Goal: Task Accomplishment & Management: Use online tool/utility

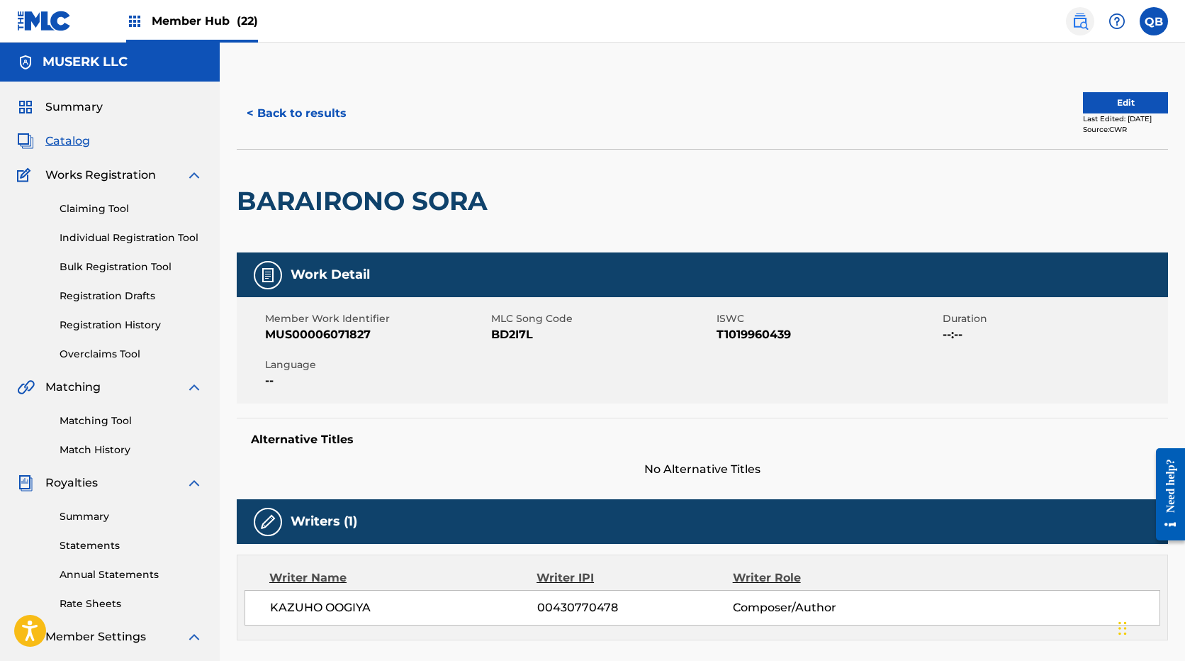
click at [1087, 20] on img at bounding box center [1080, 21] width 17 height 17
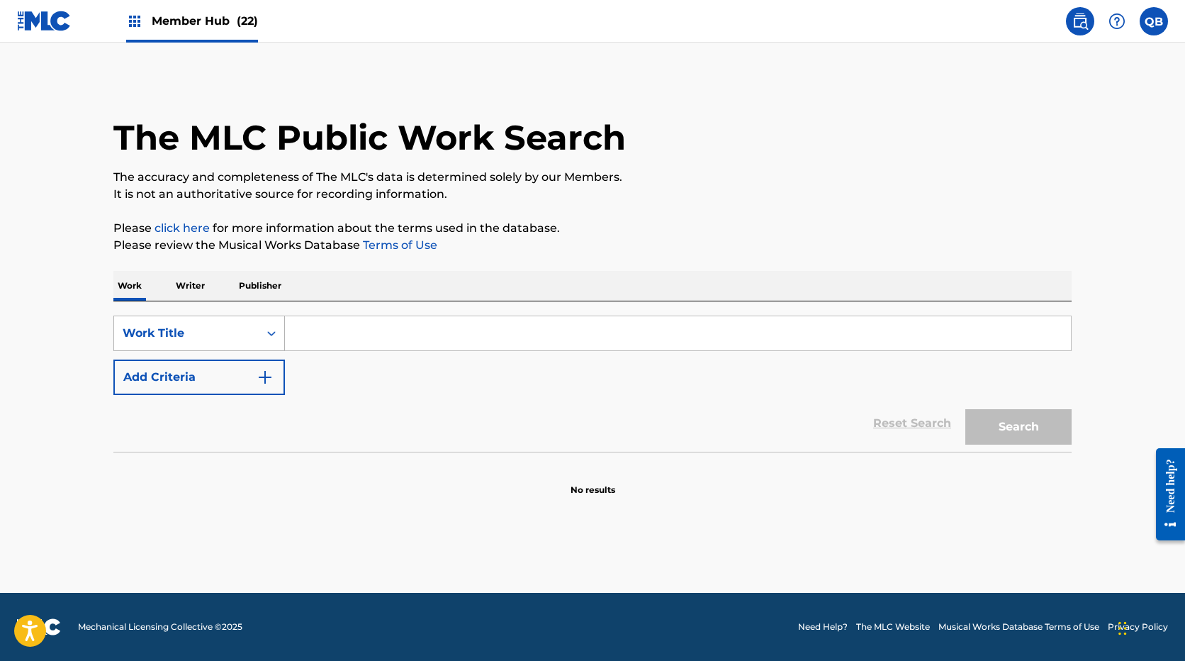
click at [228, 323] on div "Work Title" at bounding box center [186, 333] width 145 height 27
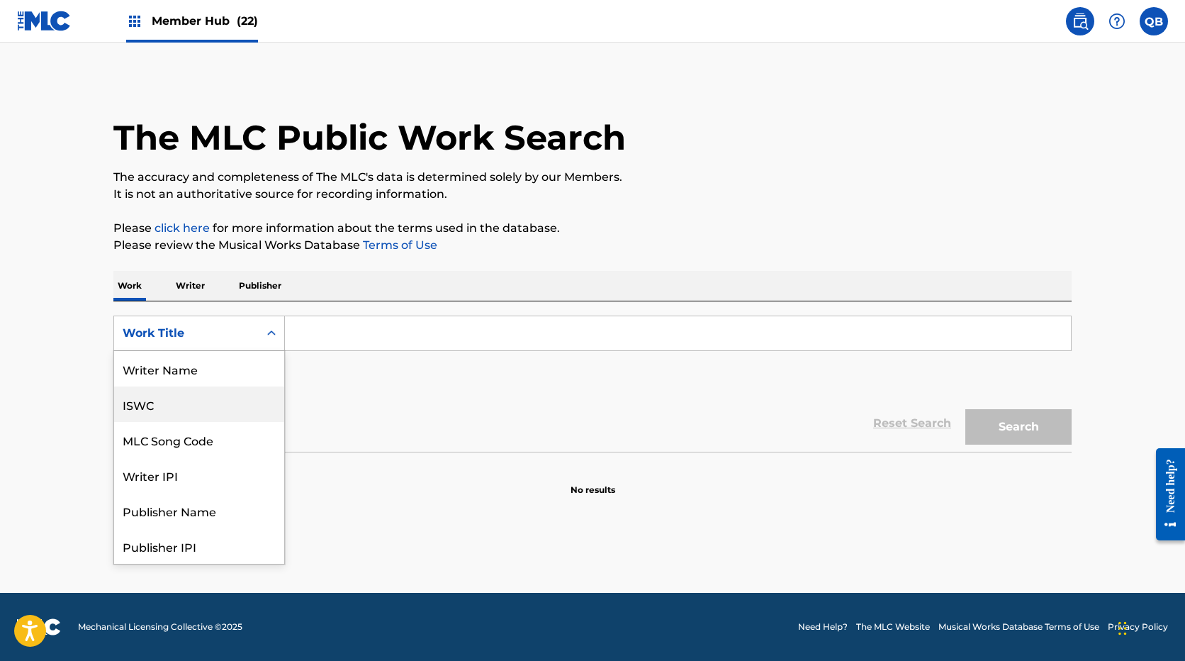
click at [224, 400] on div "ISWC" at bounding box center [199, 403] width 170 height 35
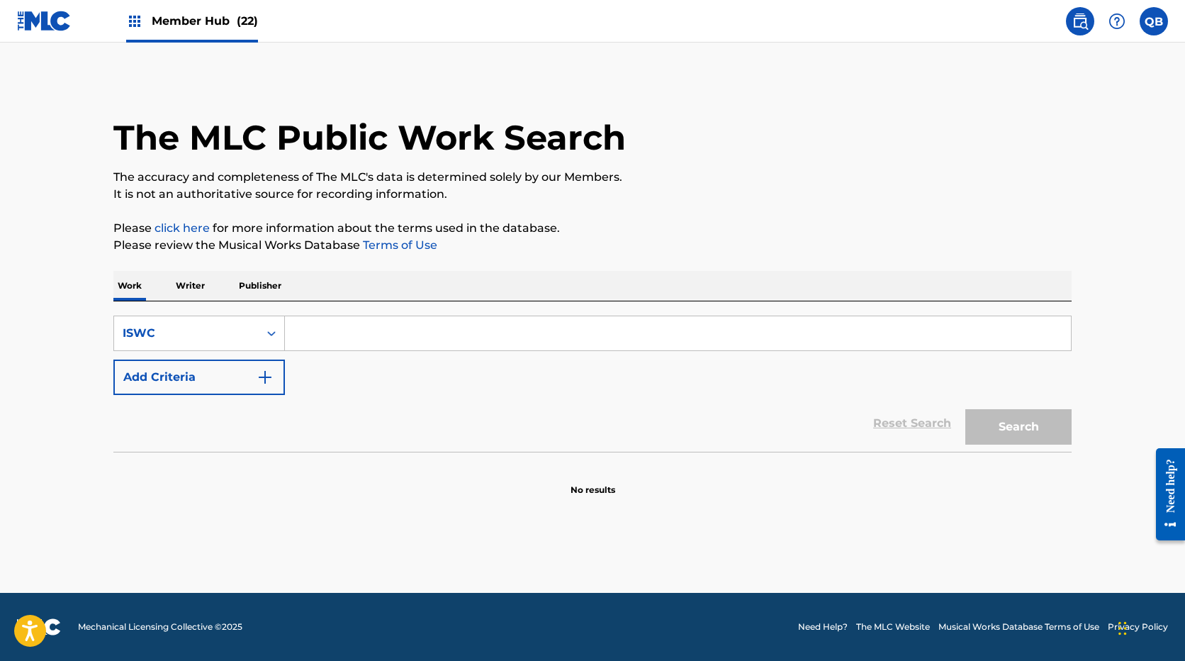
click at [343, 346] on input "Search Form" at bounding box center [678, 333] width 786 height 34
paste input "T9314728499"
type input "T9314728499"
click at [966, 409] on button "Search" at bounding box center [1019, 426] width 106 height 35
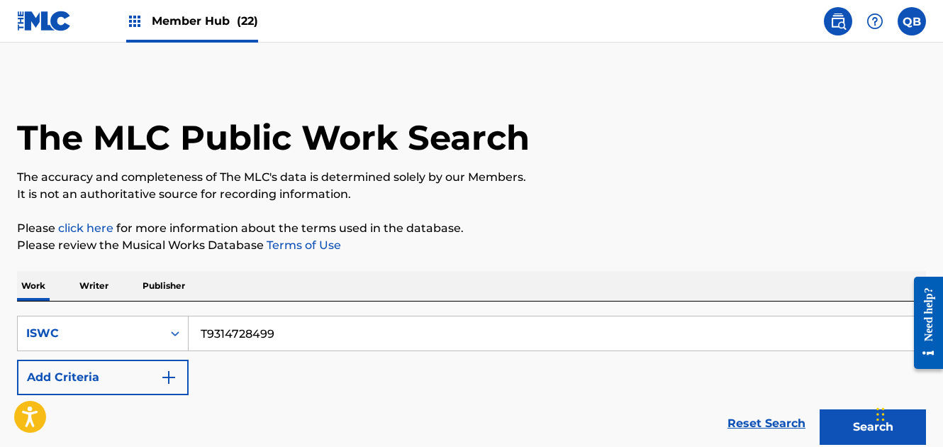
click at [48, 22] on img at bounding box center [44, 21] width 55 height 21
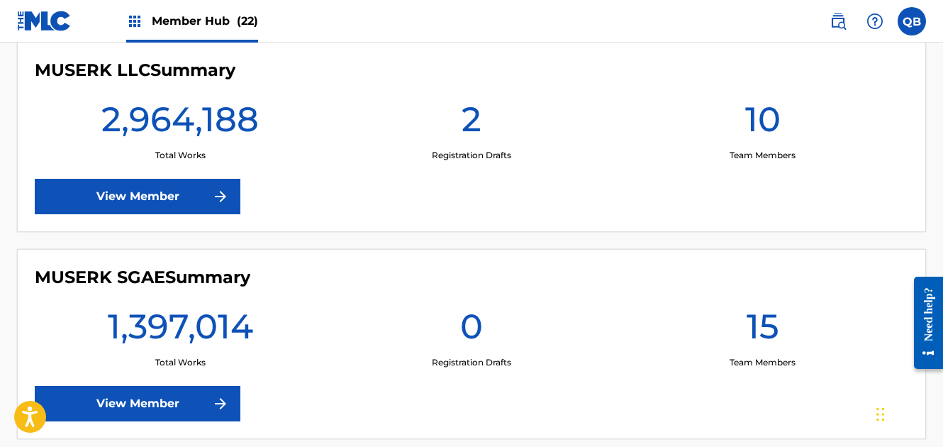
scroll to position [1857, 0]
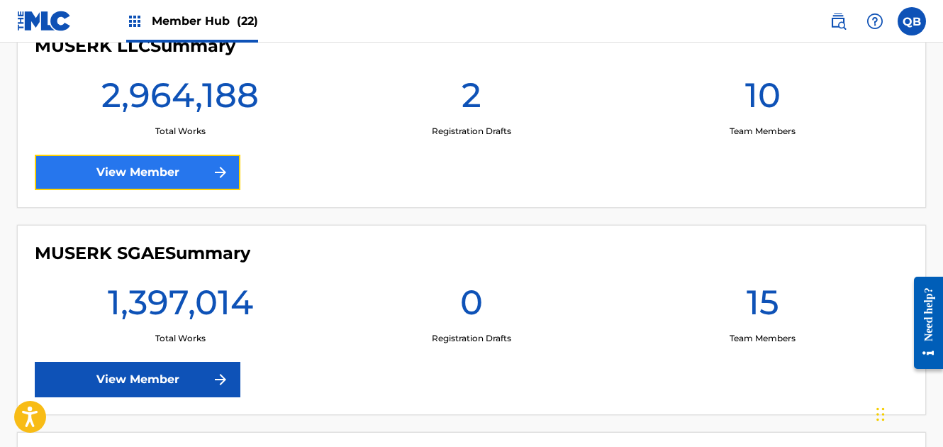
click at [154, 156] on link "View Member" at bounding box center [138, 172] width 206 height 35
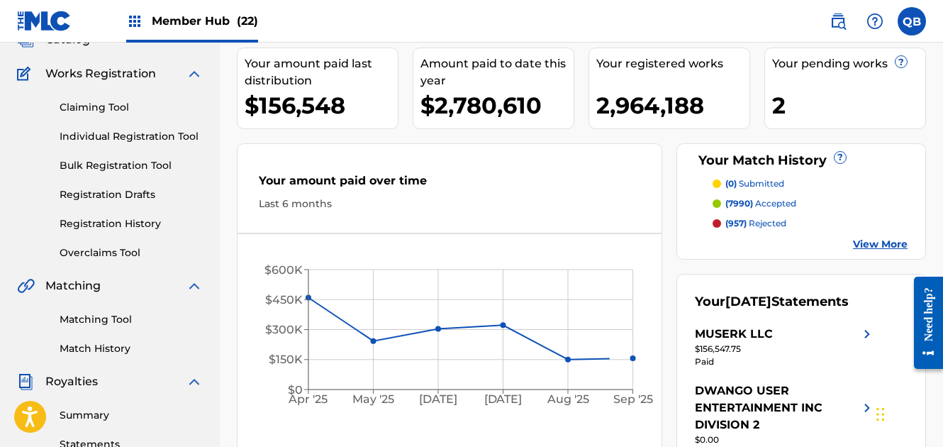
scroll to position [103, 0]
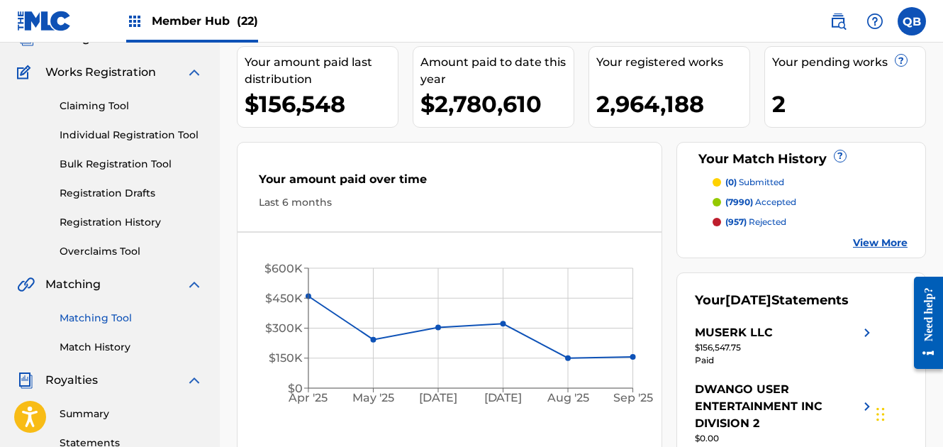
click at [103, 313] on link "Matching Tool" at bounding box center [131, 318] width 143 height 15
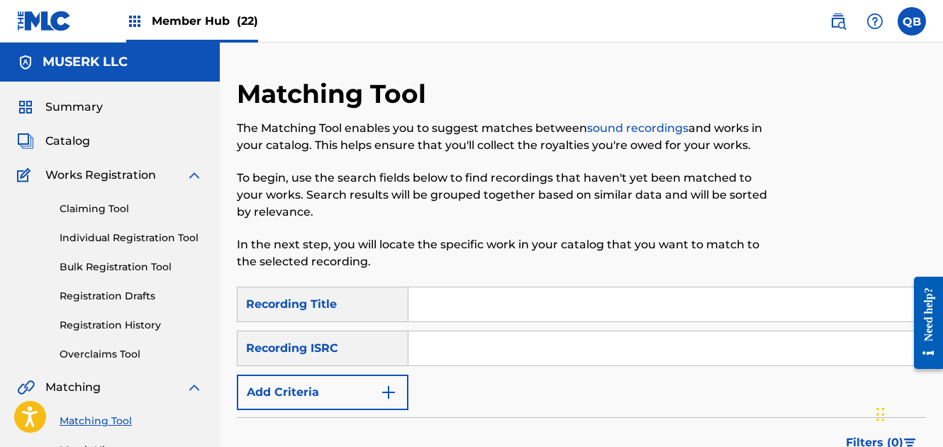
click at [441, 365] on div "Search Form" at bounding box center [667, 347] width 518 height 35
click at [440, 350] on input "Search Form" at bounding box center [666, 348] width 517 height 34
paste input "JPX301272520"
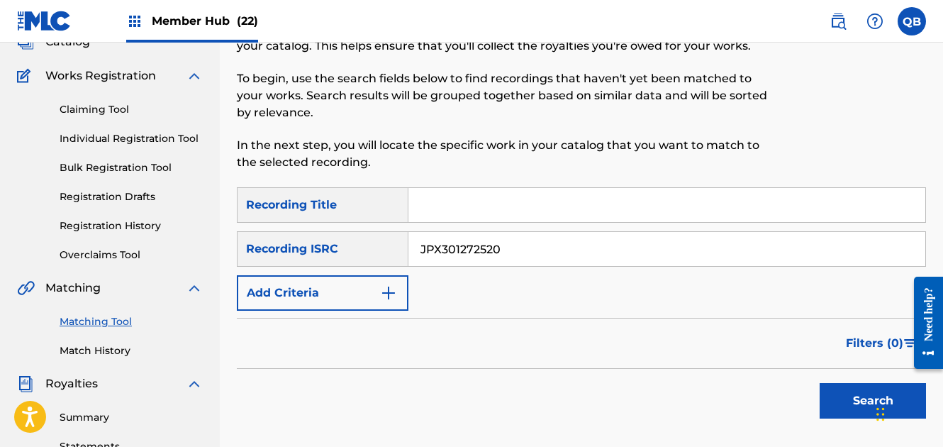
scroll to position [108, 0]
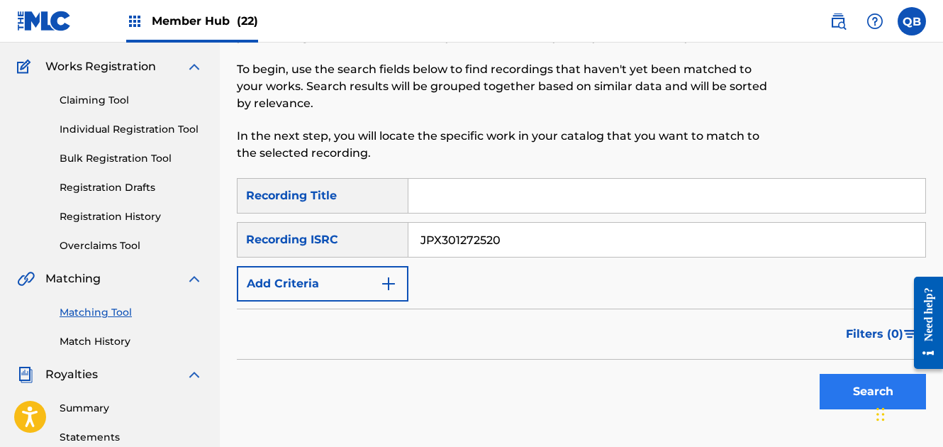
type input "JPX301272520"
click at [856, 381] on button "Search" at bounding box center [873, 391] width 106 height 35
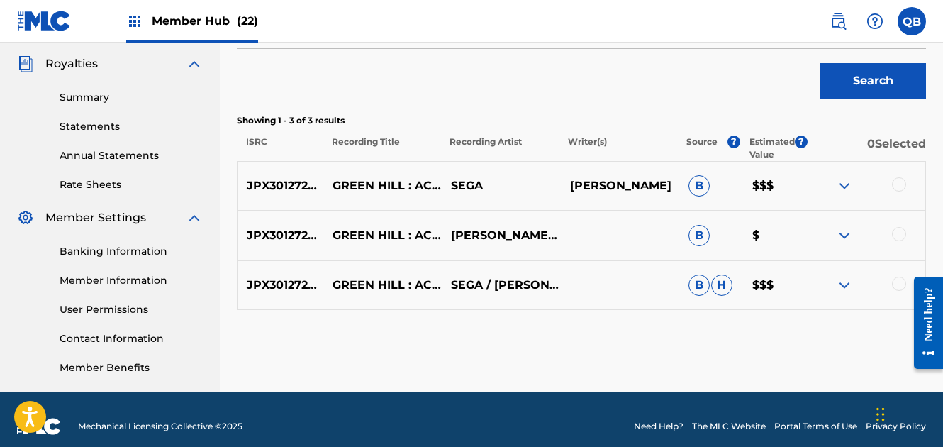
scroll to position [433, 0]
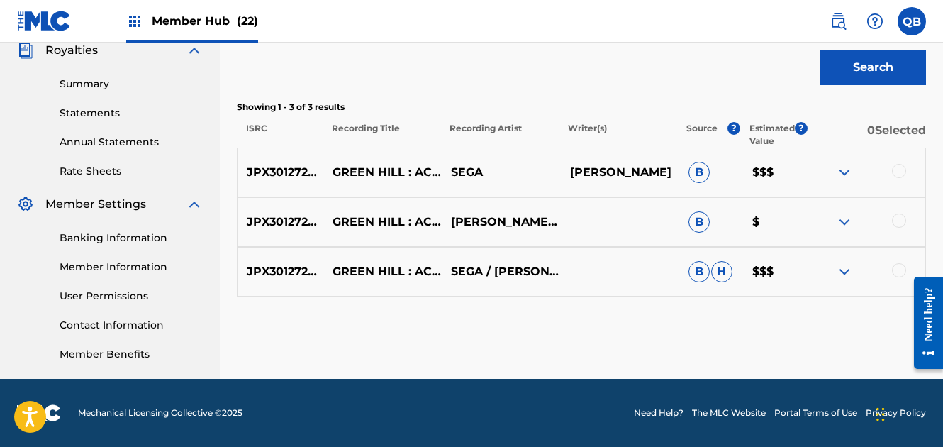
click at [898, 172] on div at bounding box center [899, 171] width 14 height 14
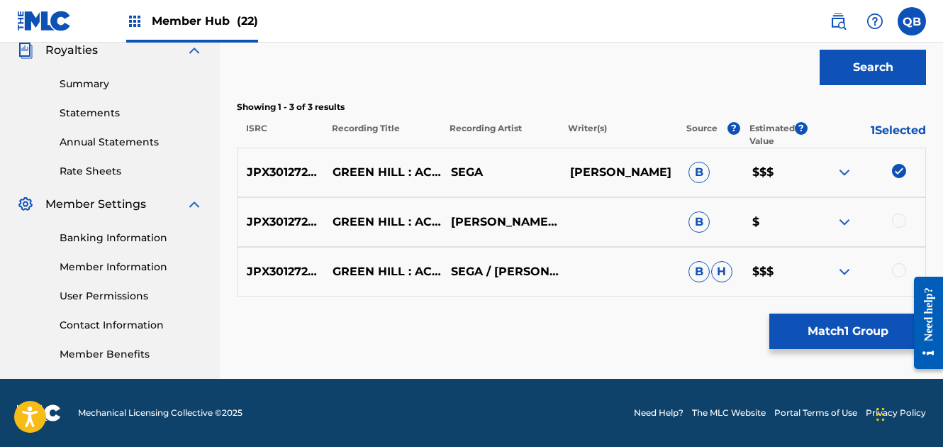
click at [899, 218] on div at bounding box center [899, 220] width 14 height 14
click at [901, 269] on div at bounding box center [899, 270] width 14 height 14
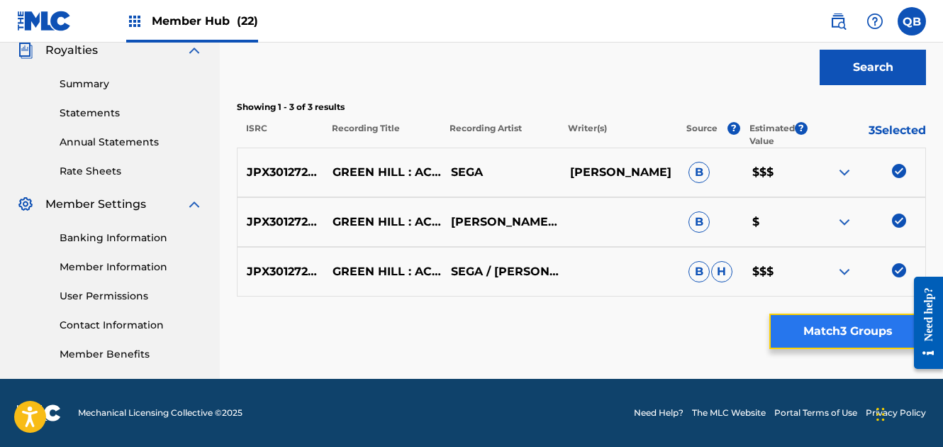
click at [861, 325] on button "Match 3 Groups" at bounding box center [847, 330] width 157 height 35
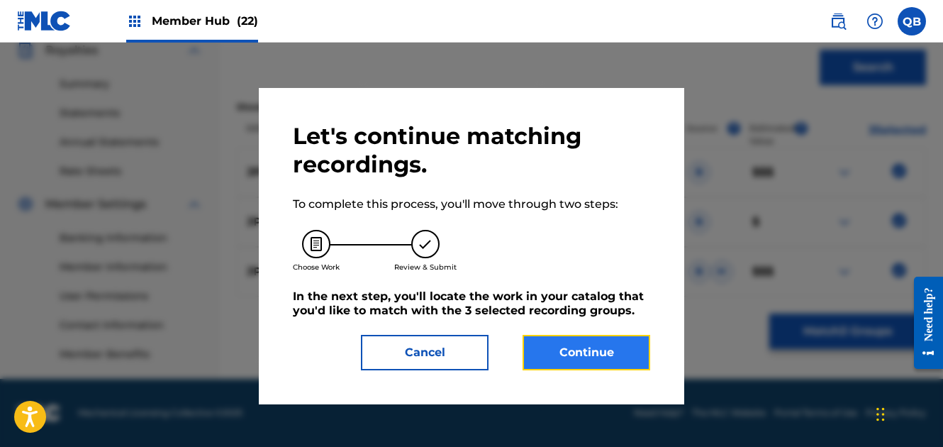
click at [625, 342] on button "Continue" at bounding box center [587, 352] width 128 height 35
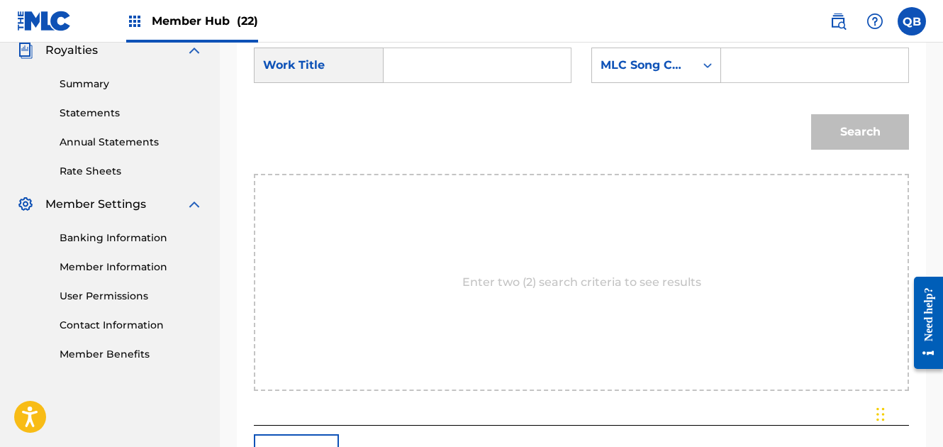
click at [751, 69] on input "Search Form" at bounding box center [814, 65] width 163 height 34
paste input "Z4367D"
type input "Z4367D"
click at [517, 58] on input "Search Form" at bounding box center [477, 65] width 163 height 34
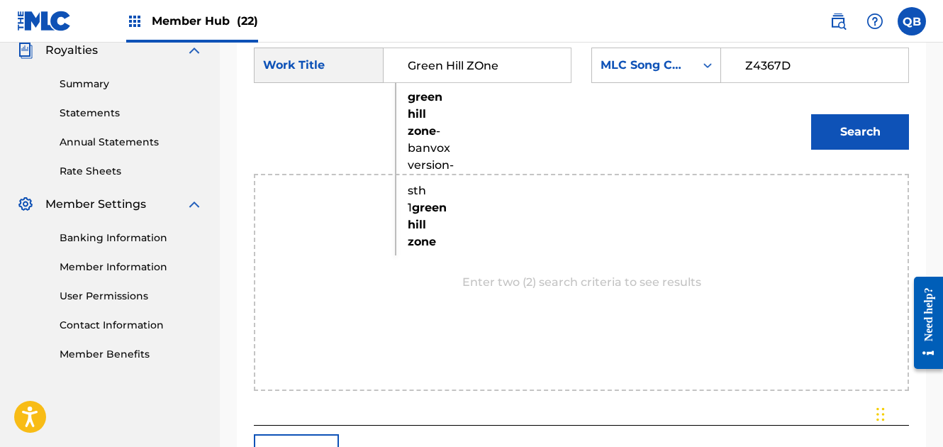
type input "Green Hill ZOne"
click at [811, 114] on button "Search" at bounding box center [860, 131] width 98 height 35
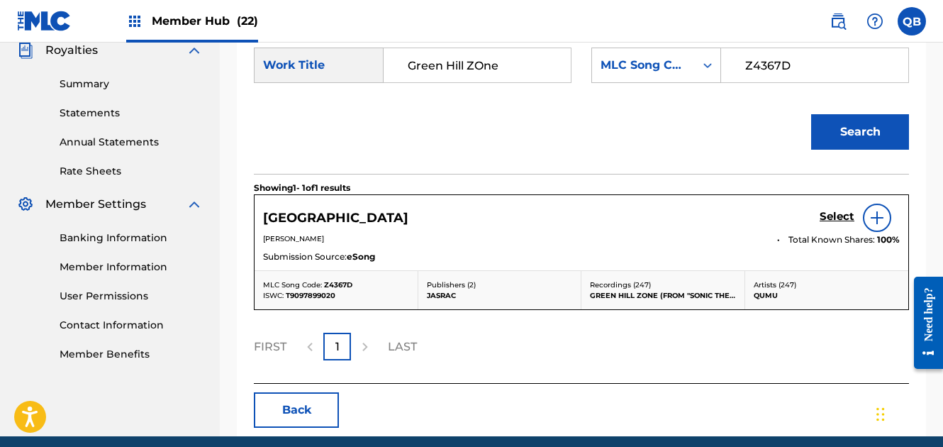
click at [360, 88] on div "SearchWithCriteria0cf1a3da-4863-467a-8ad8-e3a59a9e78c8 Work Title [GEOGRAPHIC_D…" at bounding box center [581, 70] width 655 height 44
click at [498, 61] on input "Green Hill ZOne" at bounding box center [477, 65] width 163 height 34
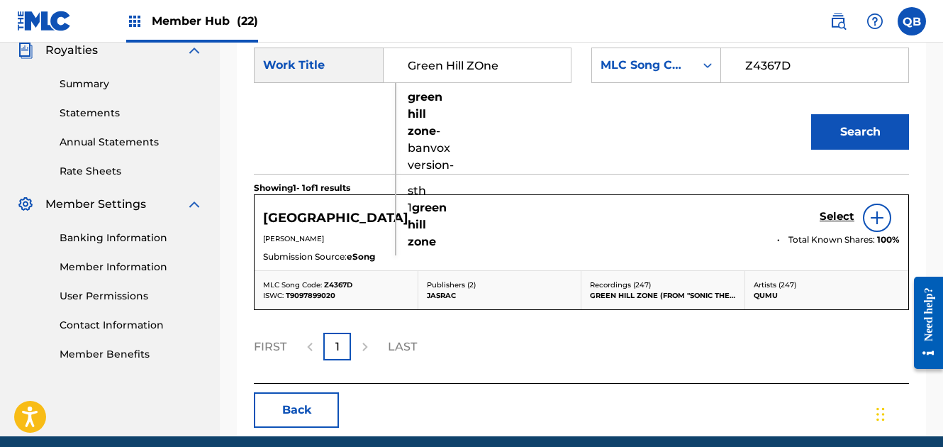
click at [498, 61] on input "Green Hill ZOne" at bounding box center [477, 65] width 163 height 34
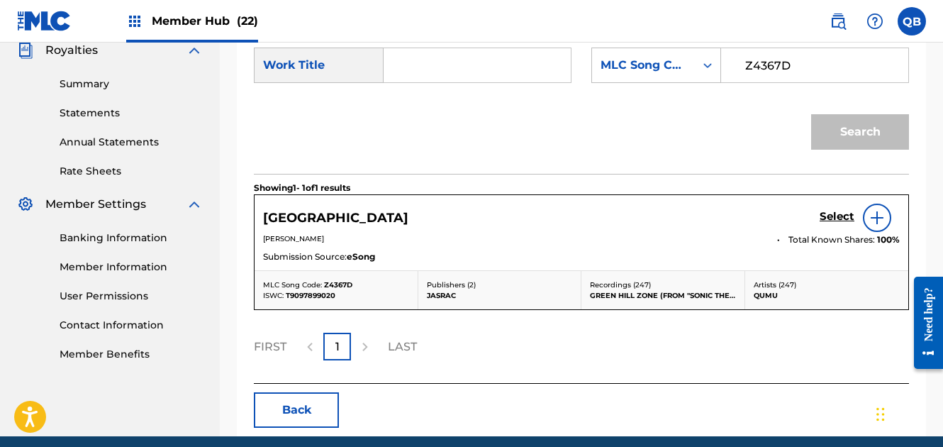
click at [403, 231] on div "STH 1 [GEOGRAPHIC_DATA] Select" at bounding box center [581, 217] width 637 height 28
click at [402, 214] on h5 "[GEOGRAPHIC_DATA]" at bounding box center [335, 218] width 145 height 16
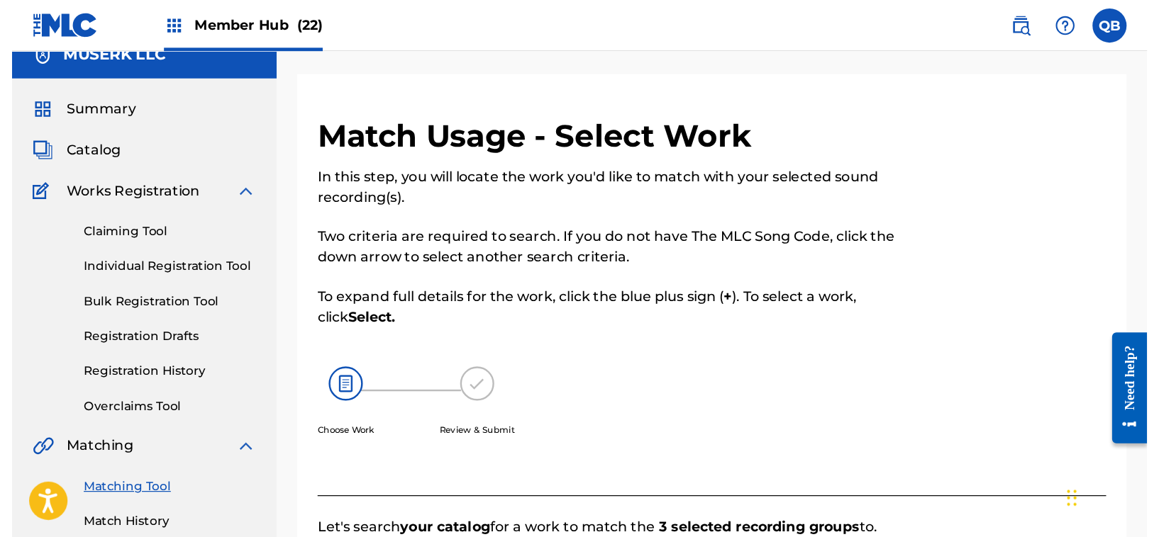
scroll to position [0, 0]
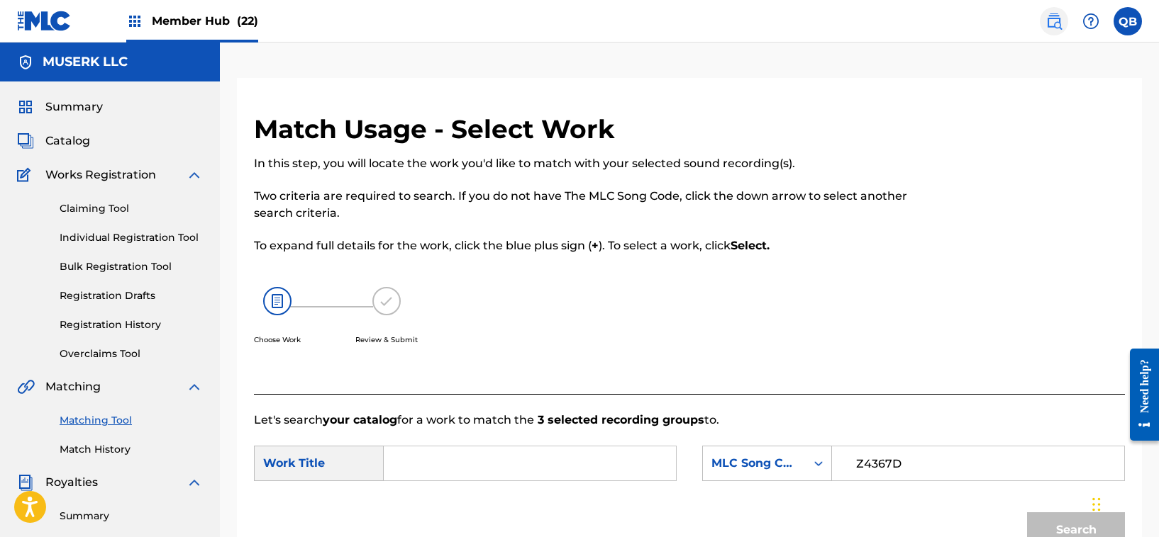
click at [1056, 15] on img at bounding box center [1053, 21] width 17 height 17
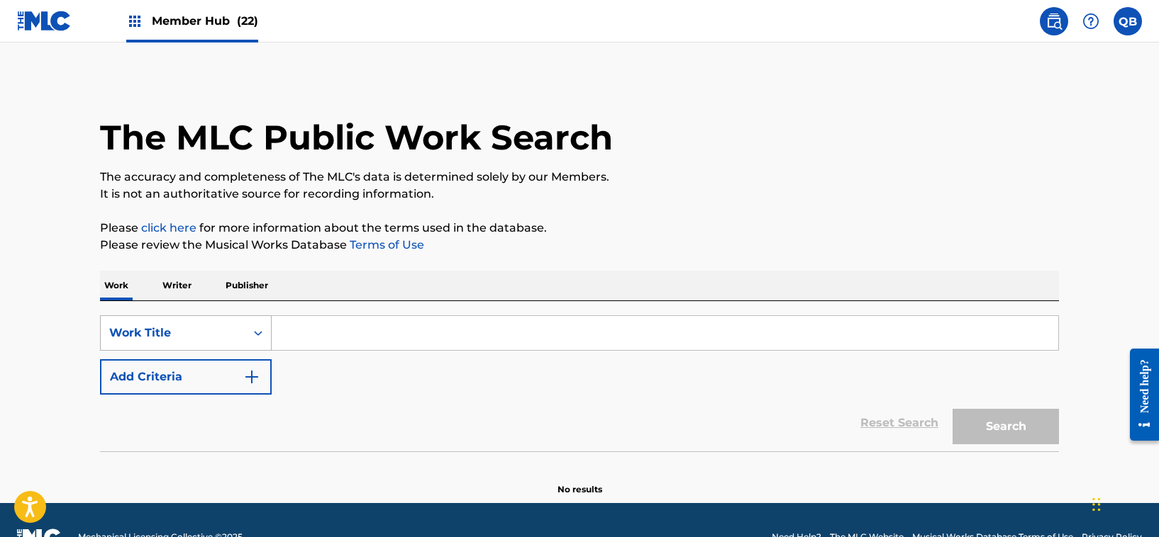
click at [233, 328] on div "Work Title" at bounding box center [173, 333] width 145 height 27
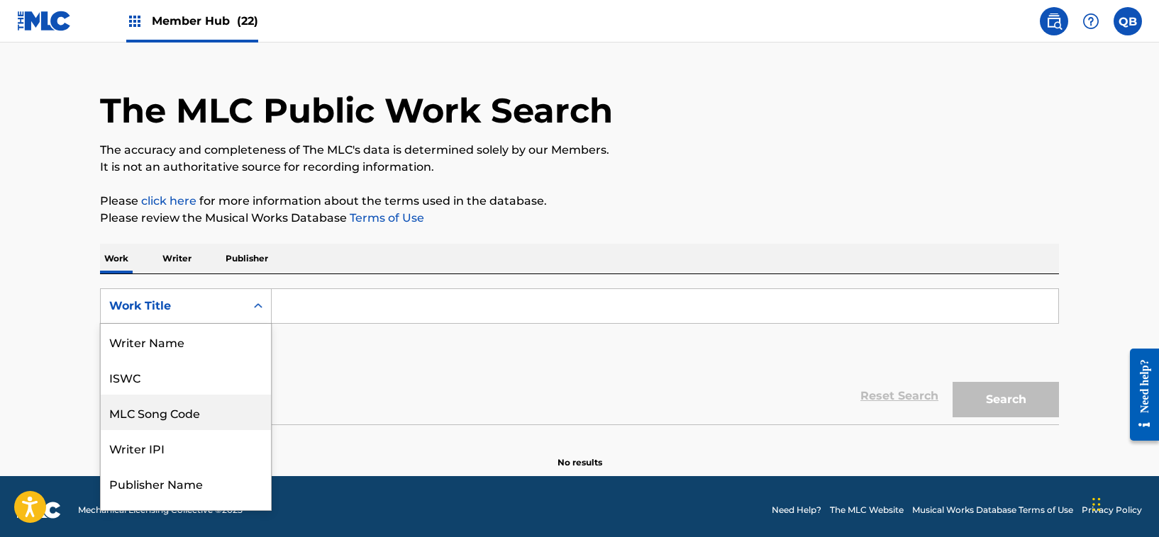
scroll to position [71, 0]
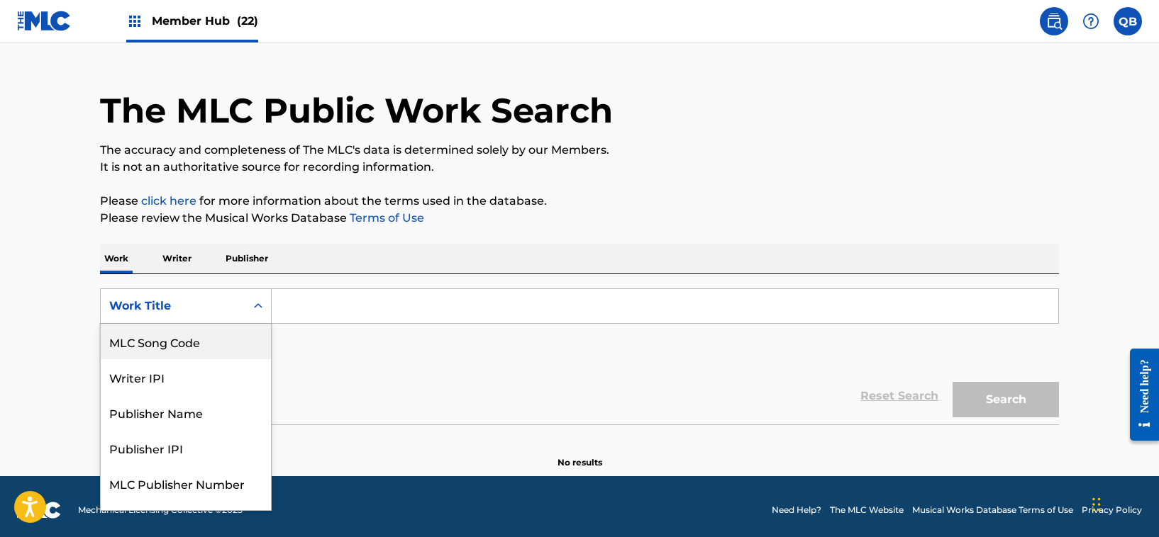
click at [208, 347] on div "MLC Song Code" at bounding box center [186, 341] width 170 height 35
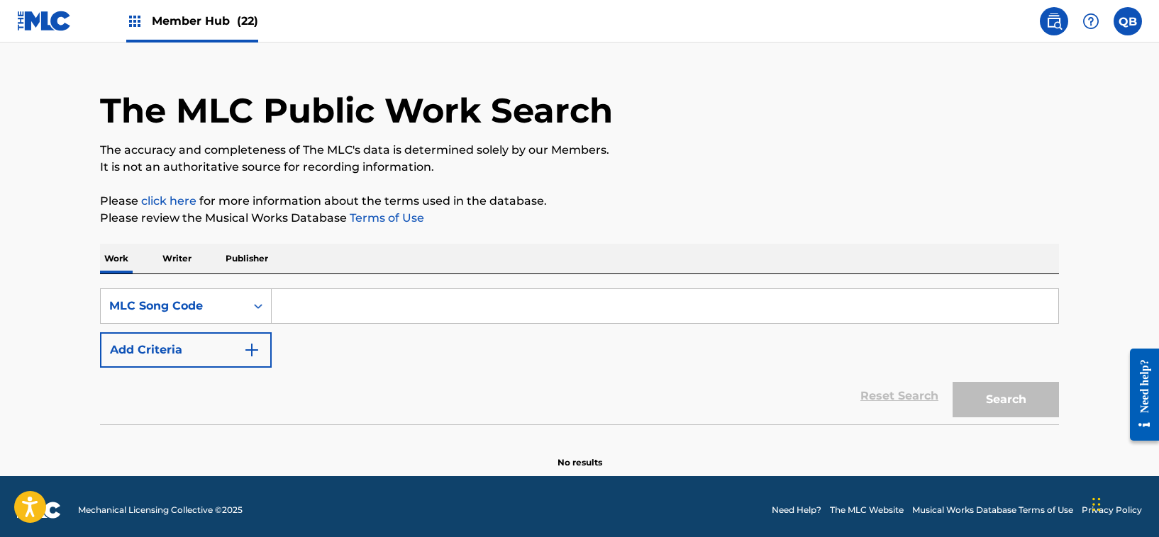
click at [337, 303] on input "Search Form" at bounding box center [665, 306] width 786 height 34
paste input "N9781V"
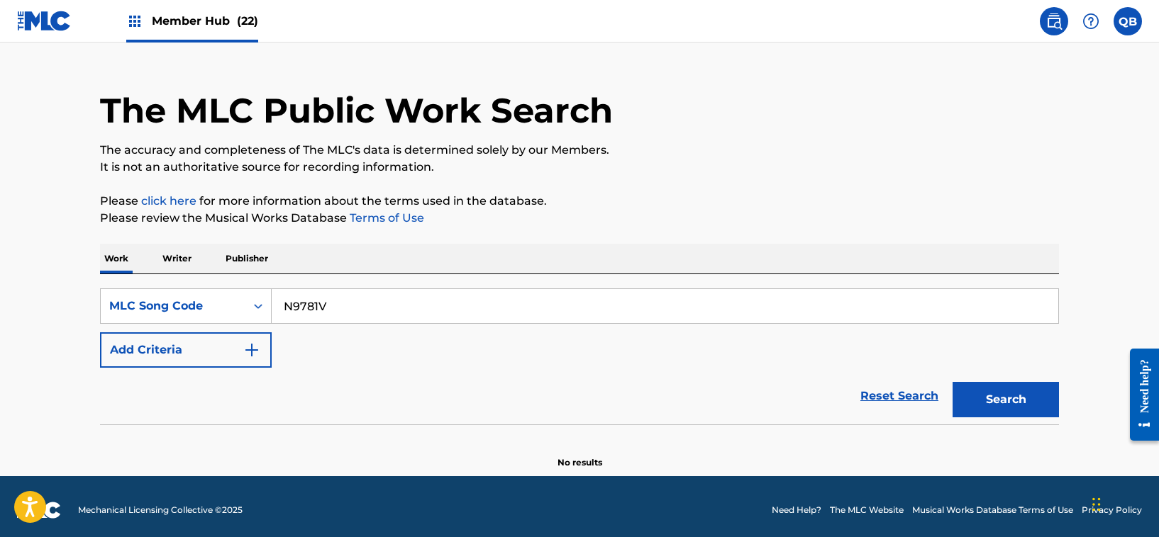
type input "N9781V"
click at [952, 382] on button "Search" at bounding box center [1005, 399] width 106 height 35
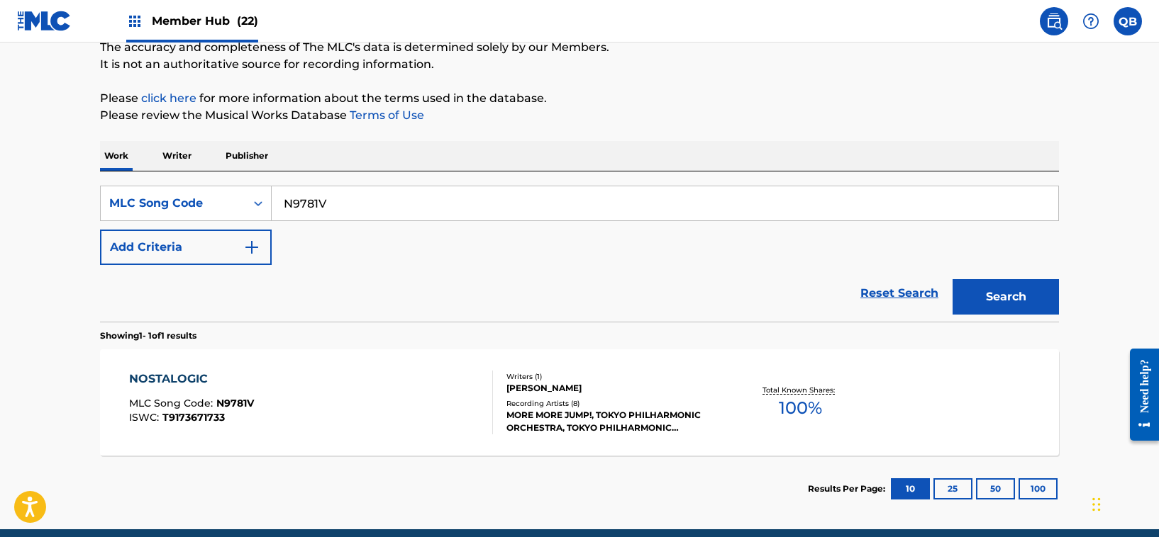
scroll to position [131, 0]
